Goal: Information Seeking & Learning: Check status

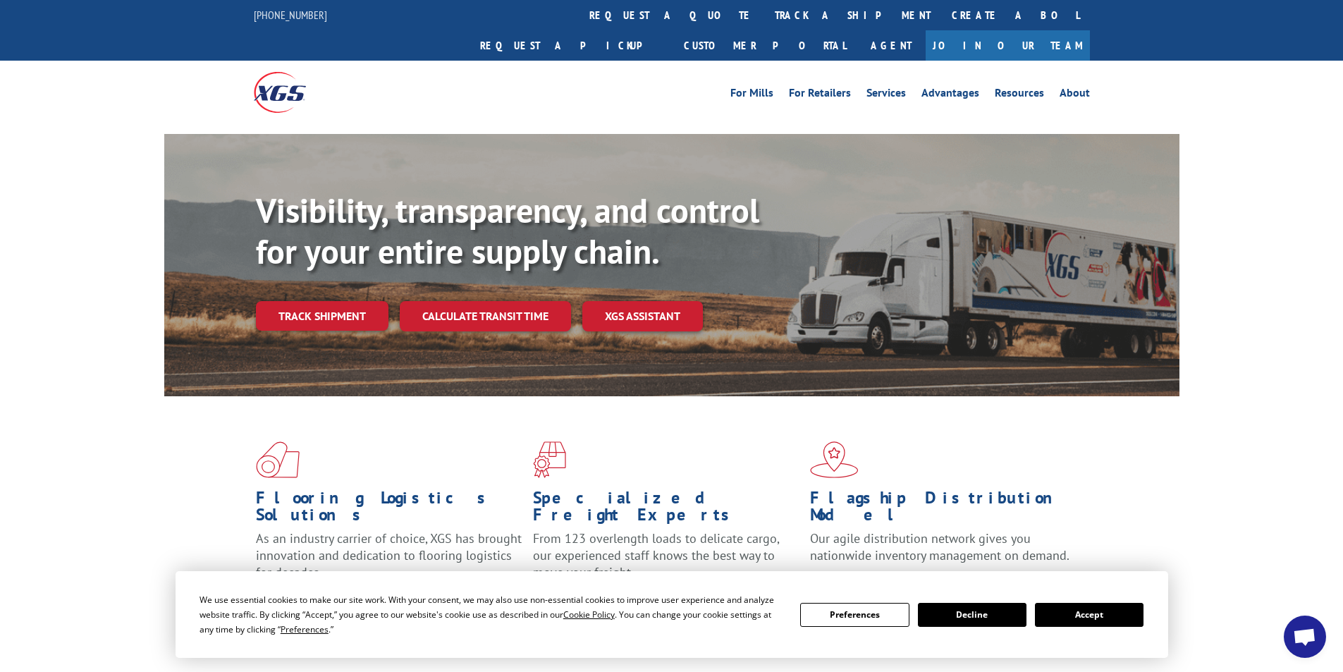
click at [1094, 613] on button "Accept" at bounding box center [1089, 615] width 109 height 24
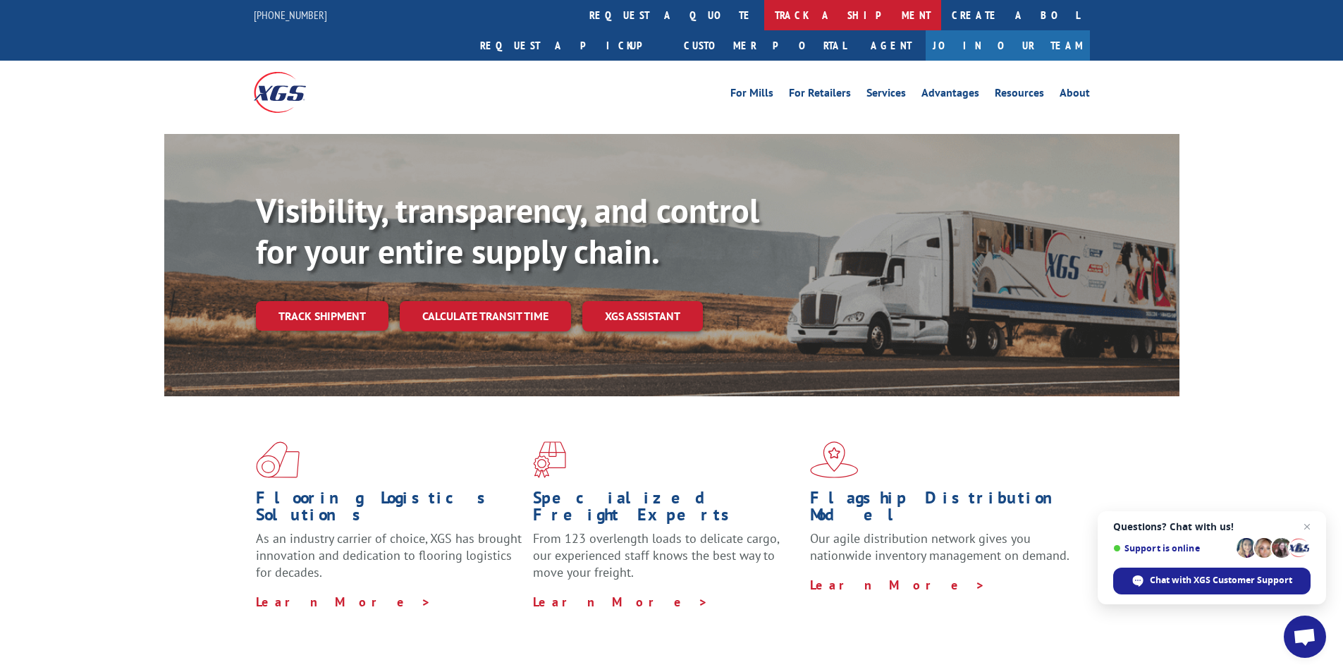
click at [764, 20] on link "track a shipment" at bounding box center [852, 15] width 177 height 30
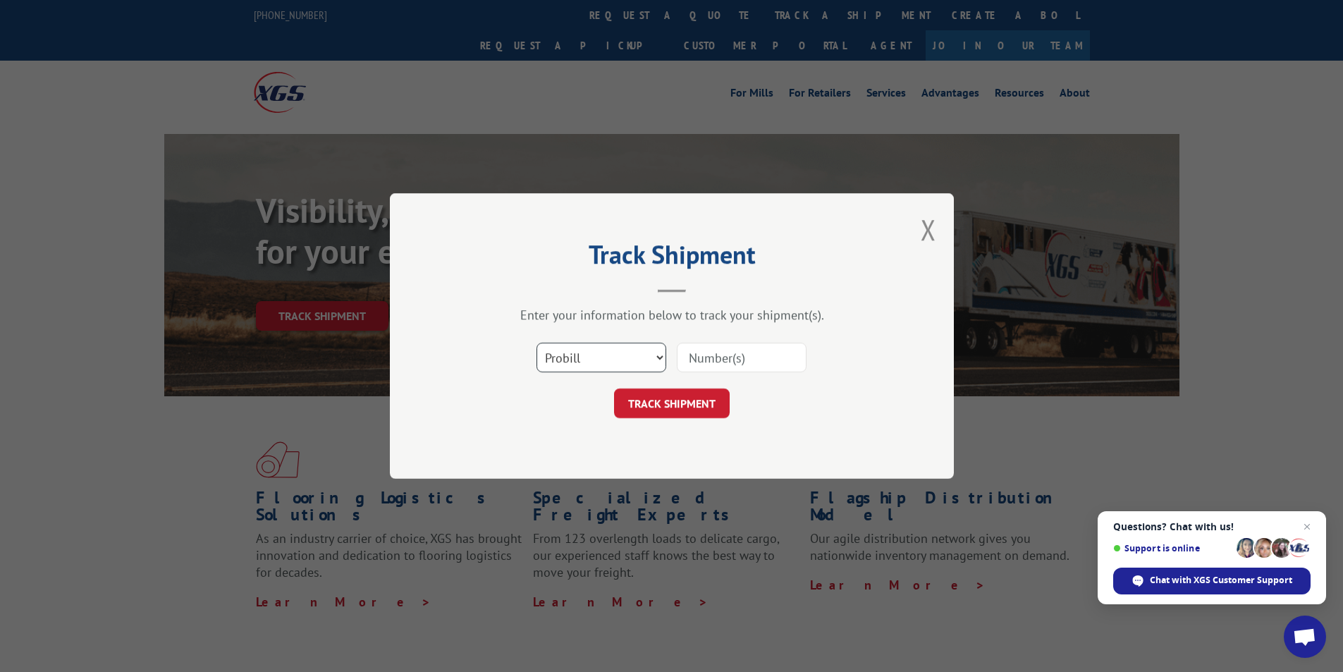
click at [618, 361] on select "Select category... Probill BOL PO" at bounding box center [602, 358] width 130 height 30
click at [537, 343] on select "Select category... Probill BOL PO" at bounding box center [602, 358] width 130 height 30
click at [712, 360] on input at bounding box center [742, 358] width 130 height 30
type input "16571344"
click at [690, 412] on button "TRACK SHIPMENT" at bounding box center [672, 404] width 116 height 30
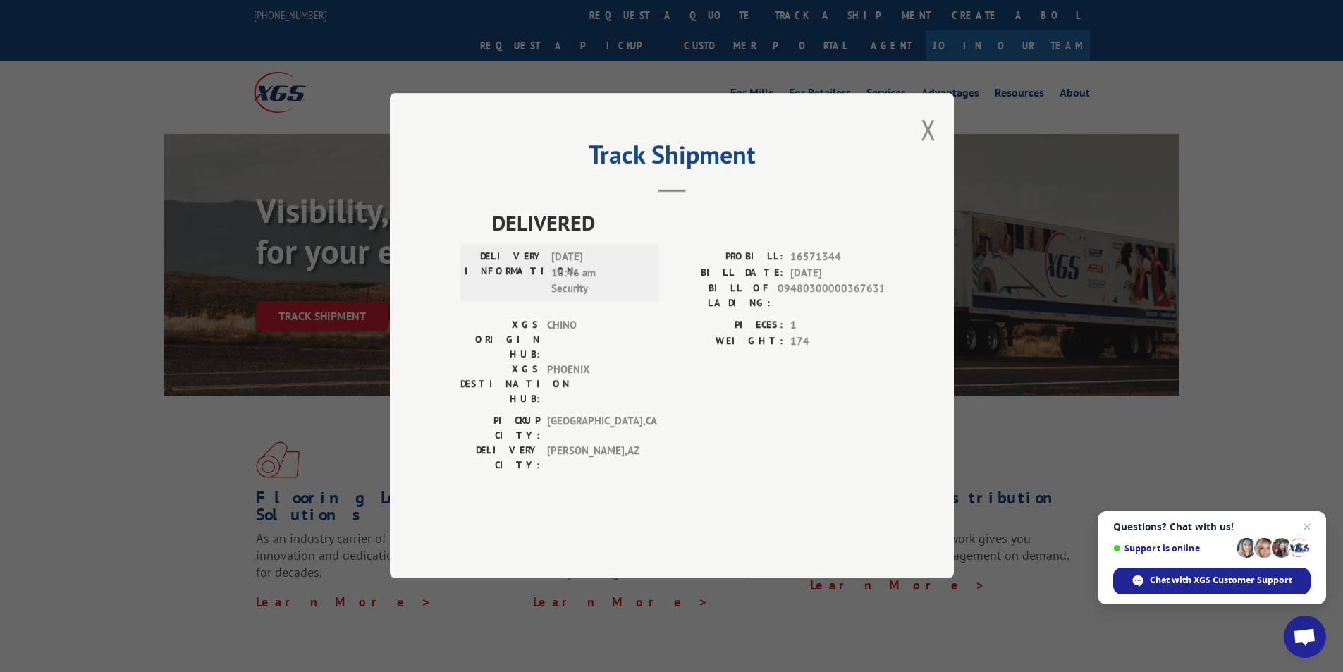
drag, startPoint x: 929, startPoint y: 170, endPoint x: 917, endPoint y: 174, distance: 12.7
click at [929, 148] on button "Close modal" at bounding box center [929, 129] width 16 height 37
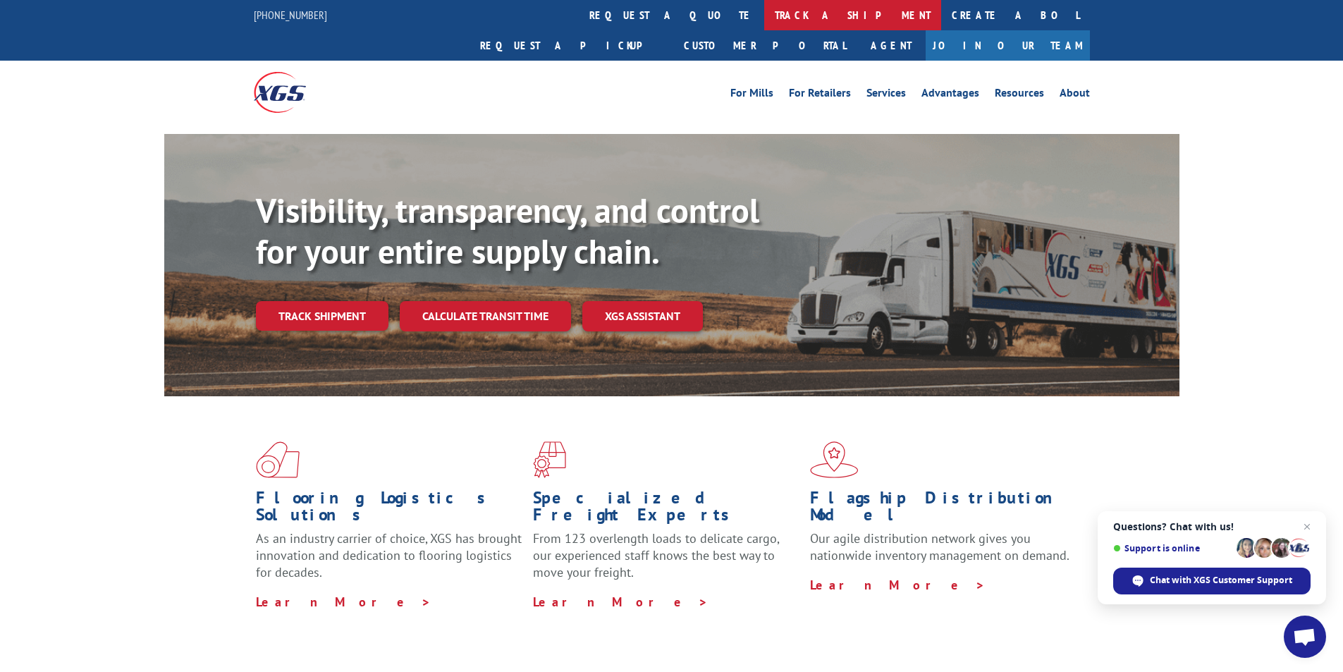
click at [764, 16] on link "track a shipment" at bounding box center [852, 15] width 177 height 30
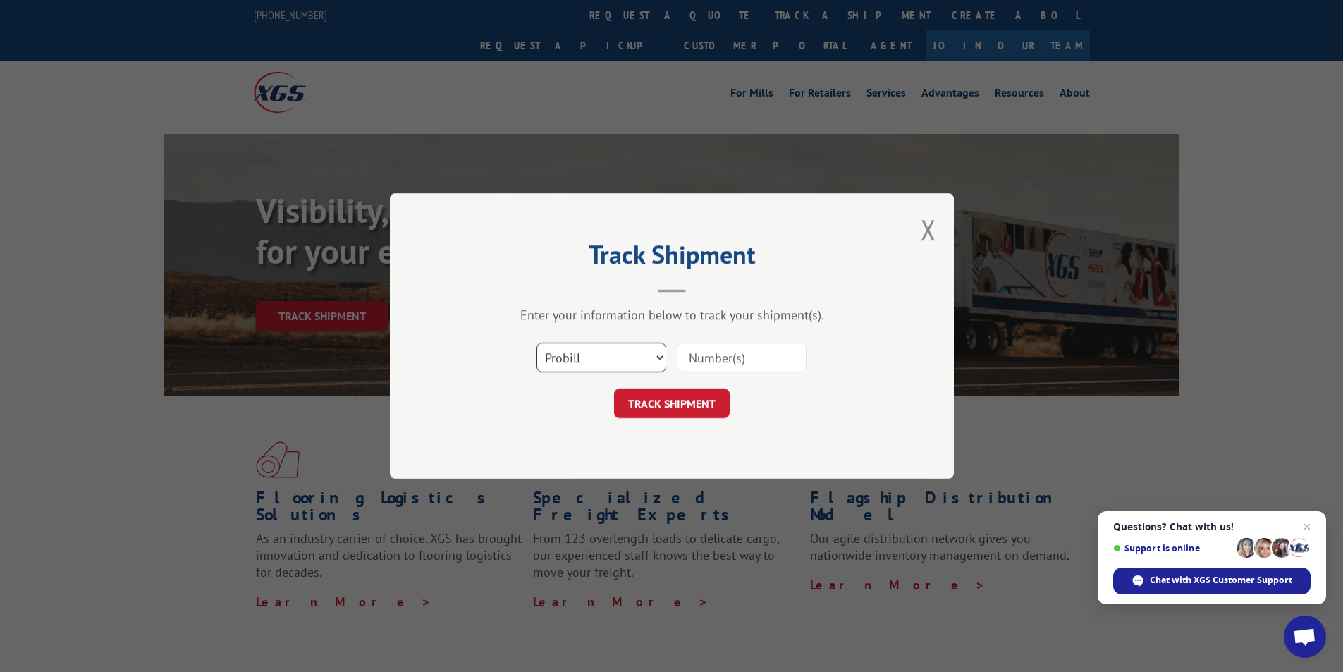
click at [621, 361] on select "Select category... Probill BOL PO" at bounding box center [602, 358] width 130 height 30
select select "po"
click at [537, 343] on select "Select category... Probill BOL PO" at bounding box center [602, 358] width 130 height 30
click at [743, 353] on input at bounding box center [742, 358] width 130 height 30
type input "86511202"
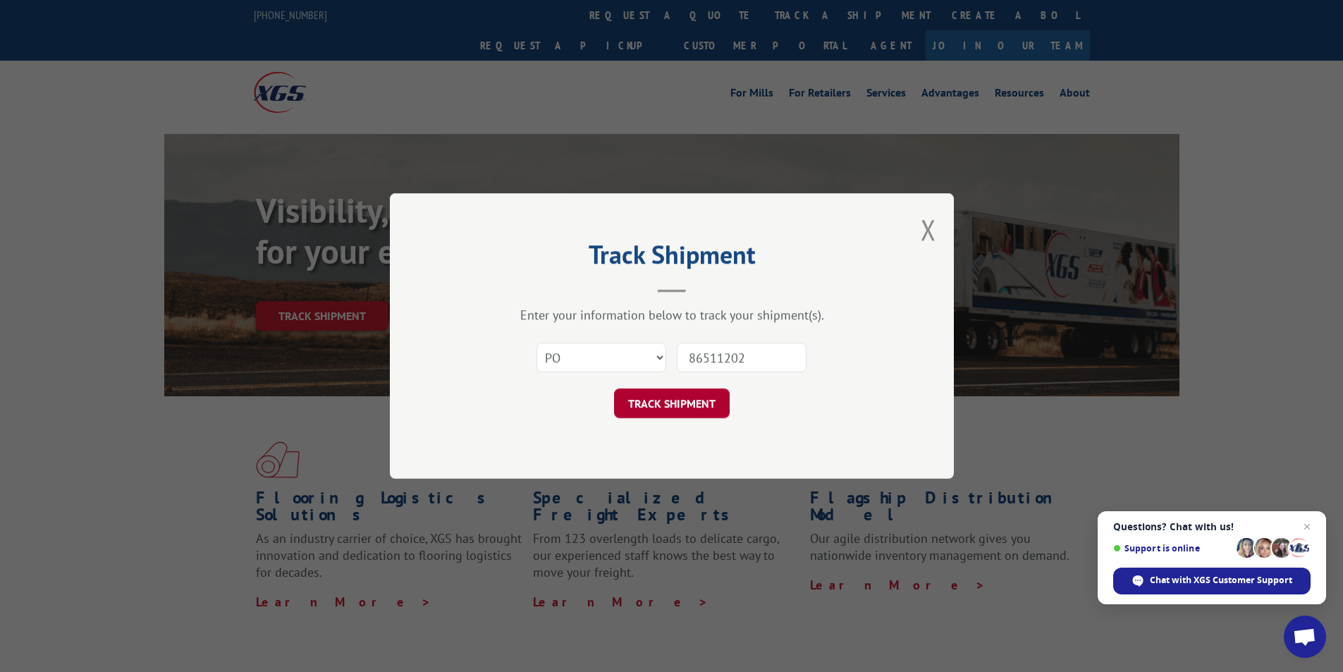
click at [661, 409] on button "TRACK SHIPMENT" at bounding box center [672, 404] width 116 height 30
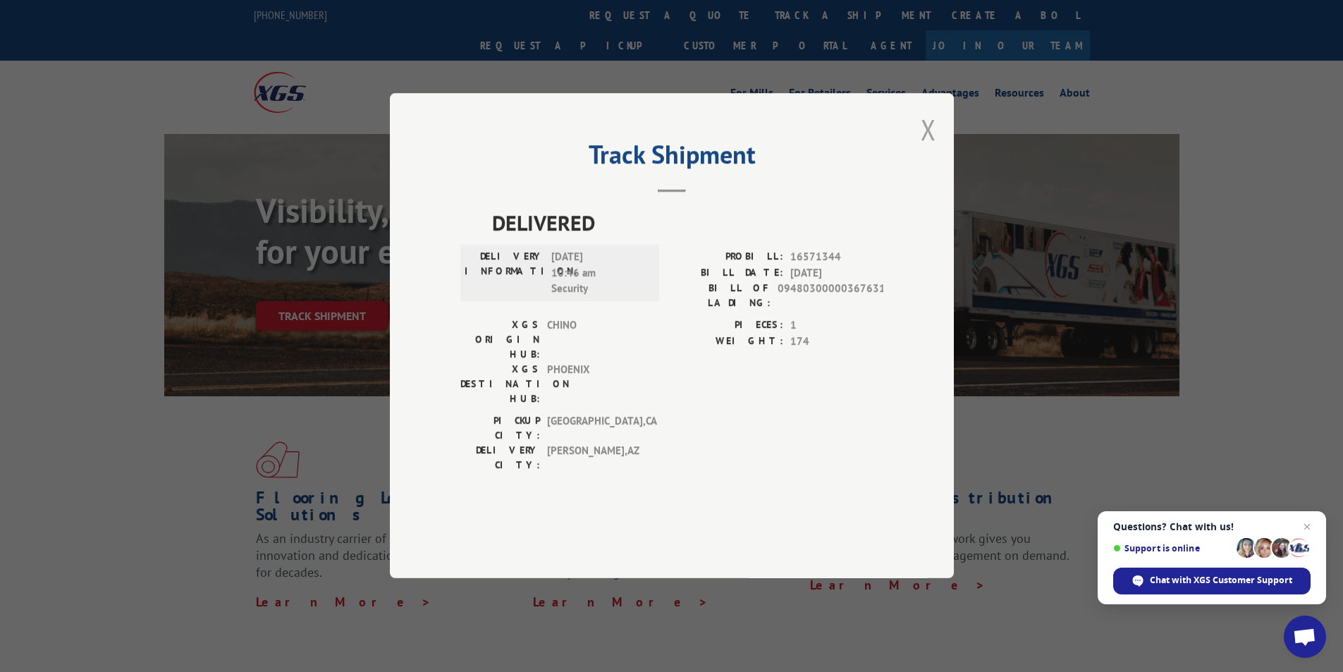
click at [927, 148] on button "Close modal" at bounding box center [929, 129] width 16 height 37
